Goal: Use online tool/utility: Use online tool/utility

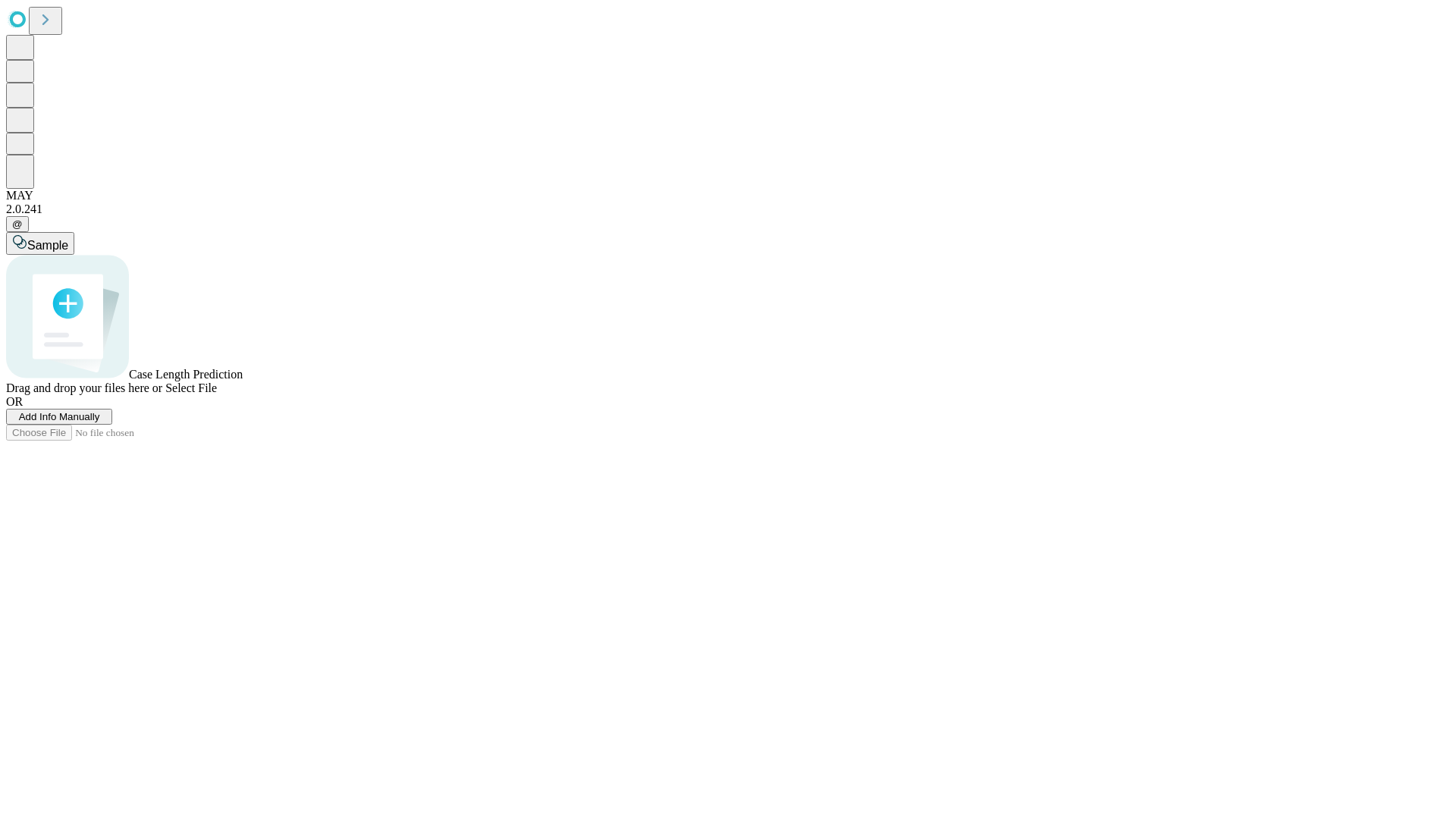
click at [217, 394] on span "Select File" at bounding box center [191, 387] width 52 height 12
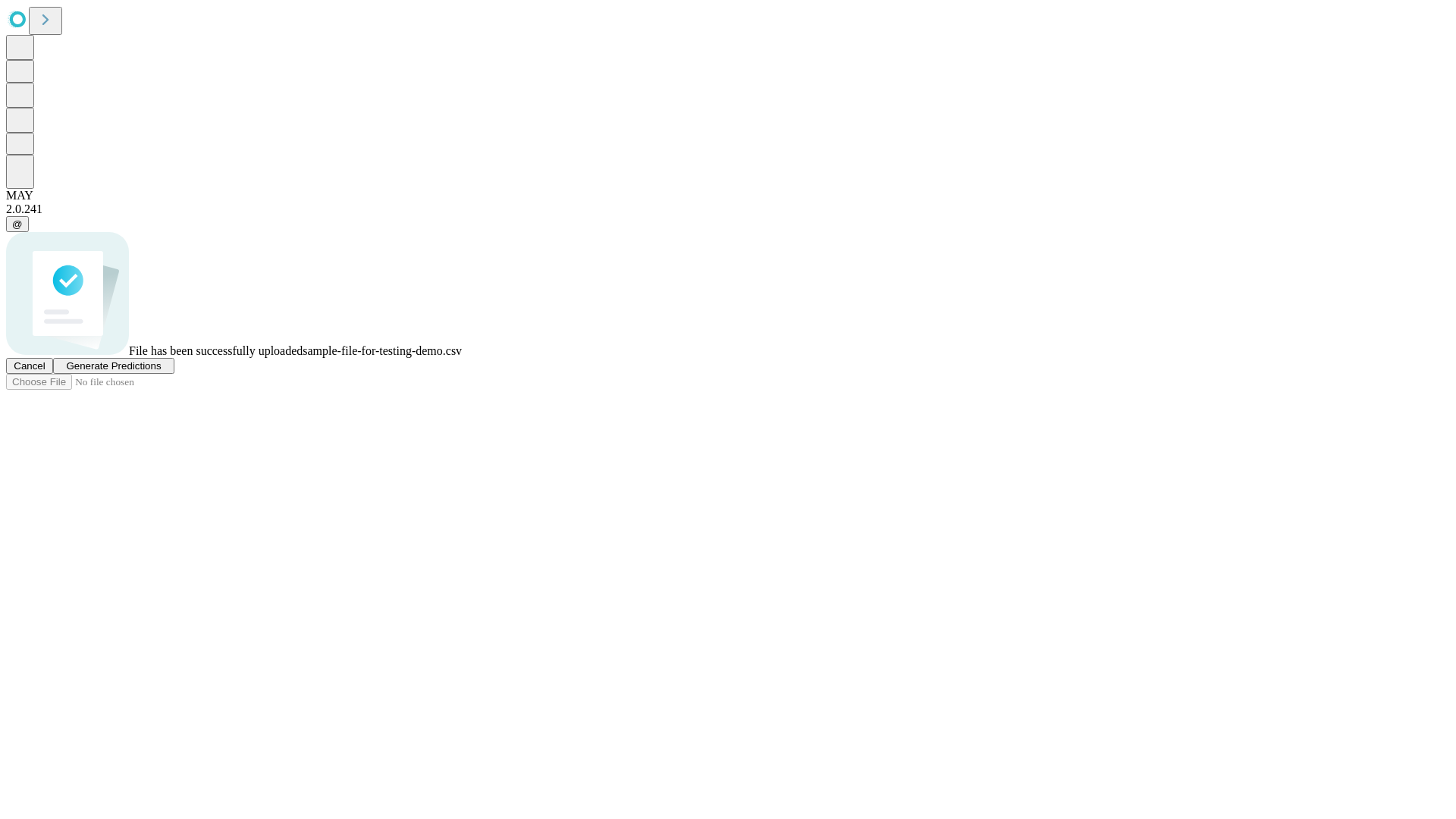
click at [161, 371] on span "Generate Predictions" at bounding box center [113, 366] width 94 height 12
